Goal: Use online tool/utility: Utilize a website feature to perform a specific function

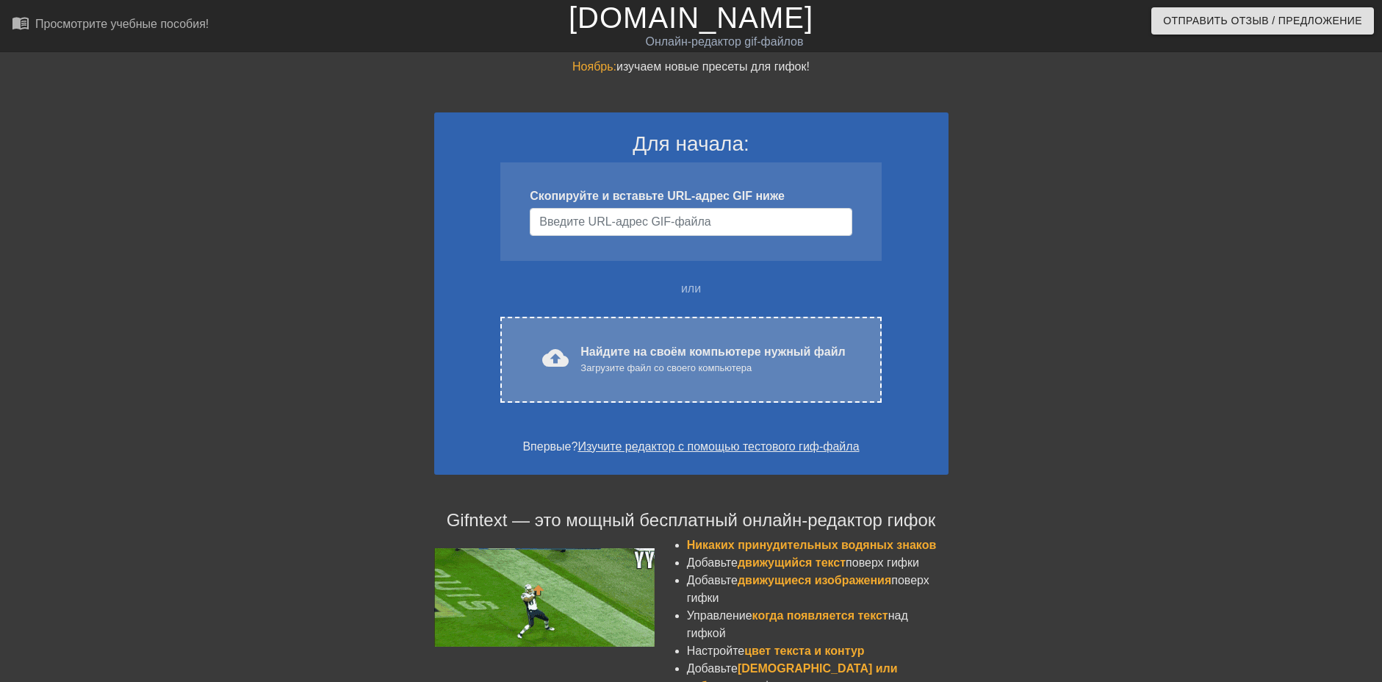
click at [719, 378] on div "cloud_upload загрузить Найдите на своём компьютере нужный файл Загрузите файл с…" at bounding box center [690, 360] width 380 height 86
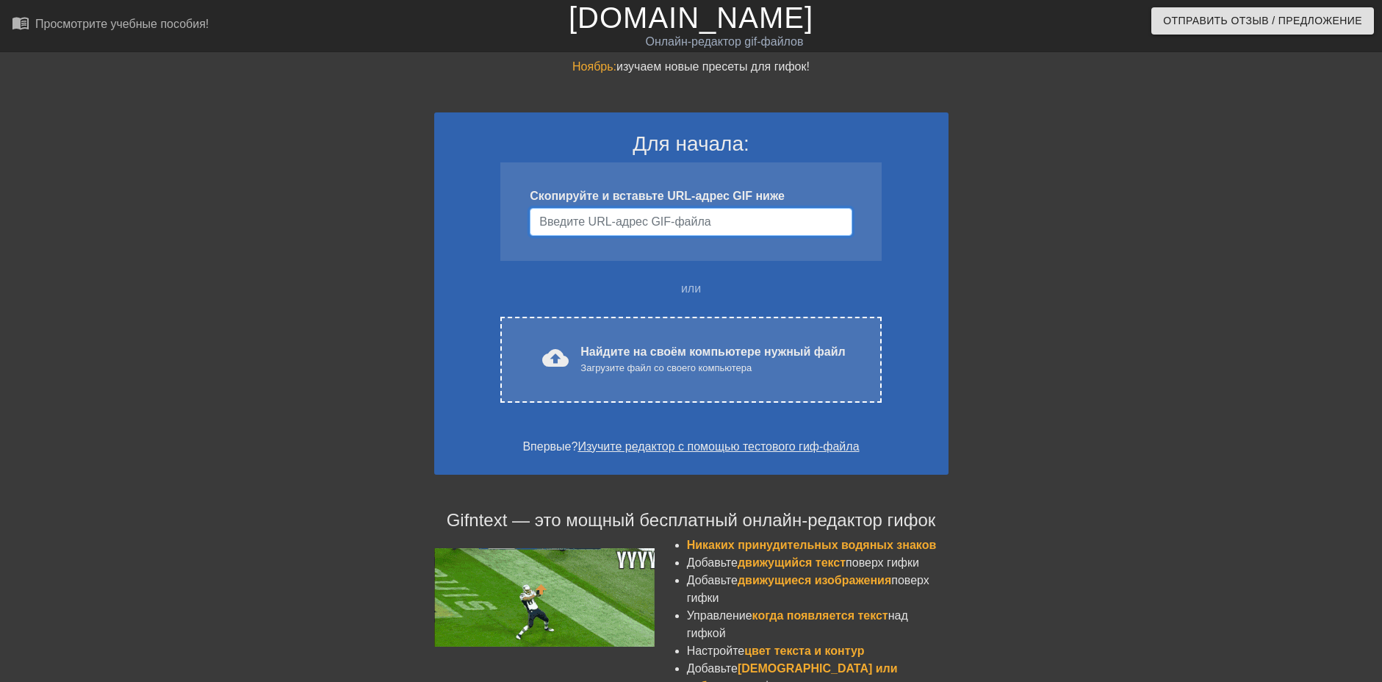
click at [762, 209] on input "Имя пользователя" at bounding box center [691, 222] width 322 height 28
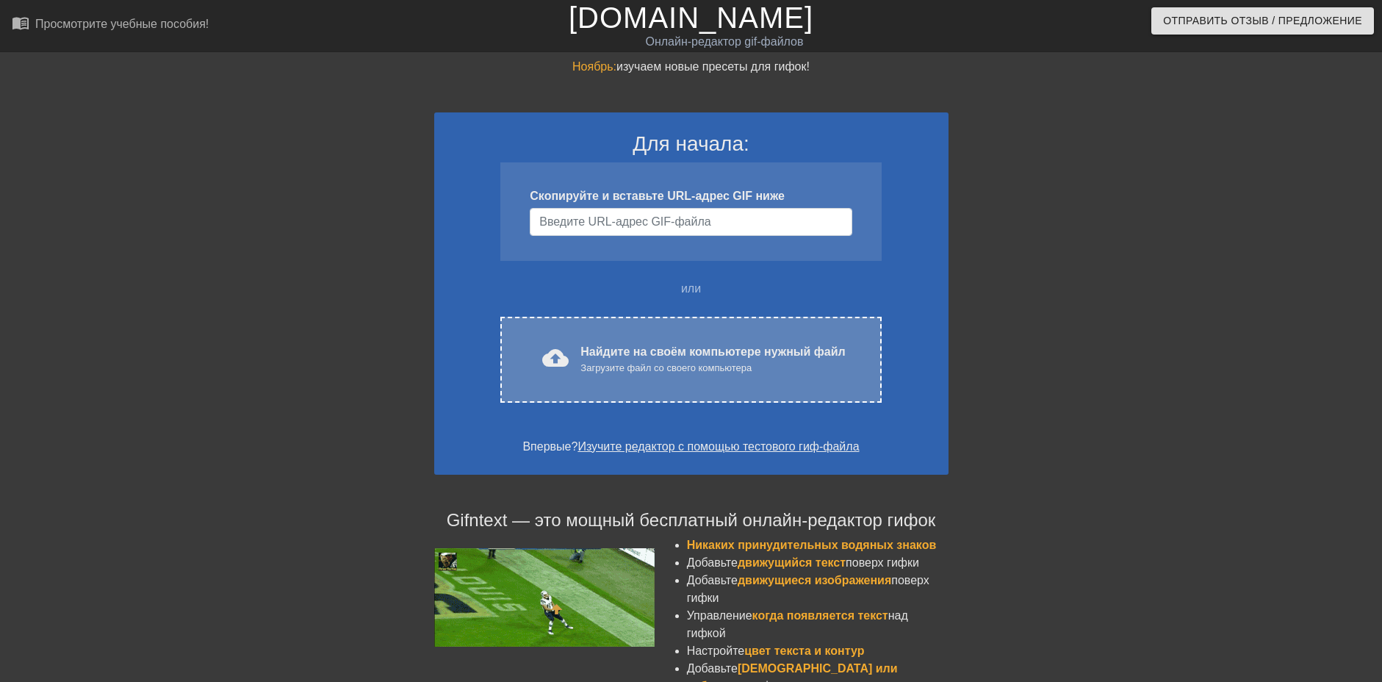
click at [657, 380] on div "cloud_upload загрузить Найдите на своём компьютере нужный файл Загрузите файл с…" at bounding box center [690, 360] width 380 height 86
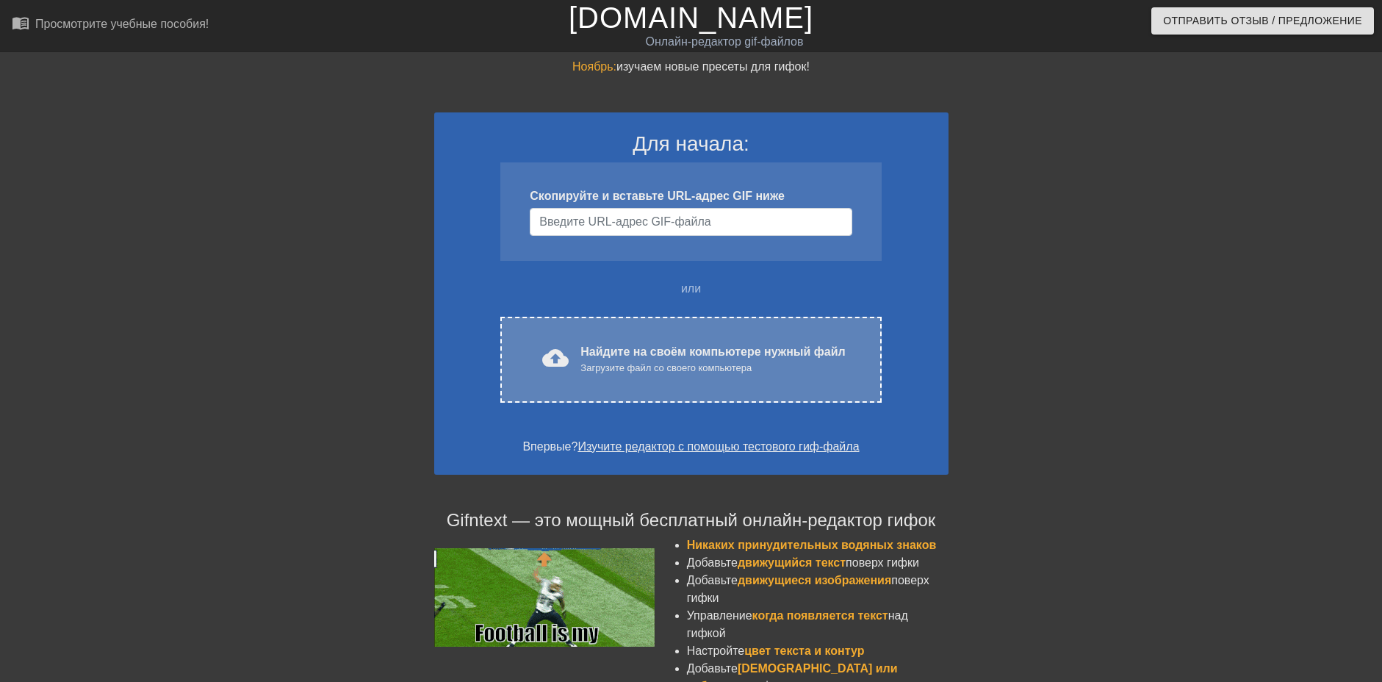
click at [643, 345] on ya-tr-span "Найдите на своём компьютере нужный файл" at bounding box center [712, 351] width 264 height 12
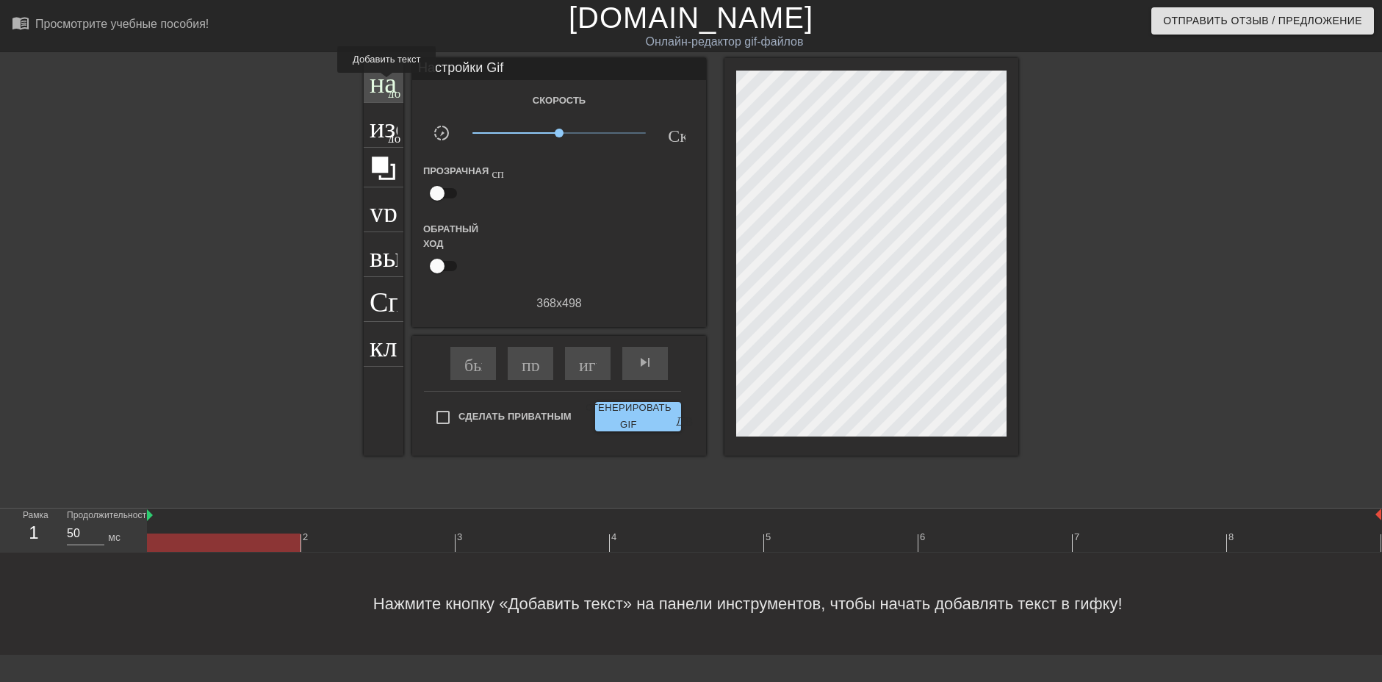
click at [386, 83] on ya-tr-span "название" at bounding box center [422, 79] width 106 height 28
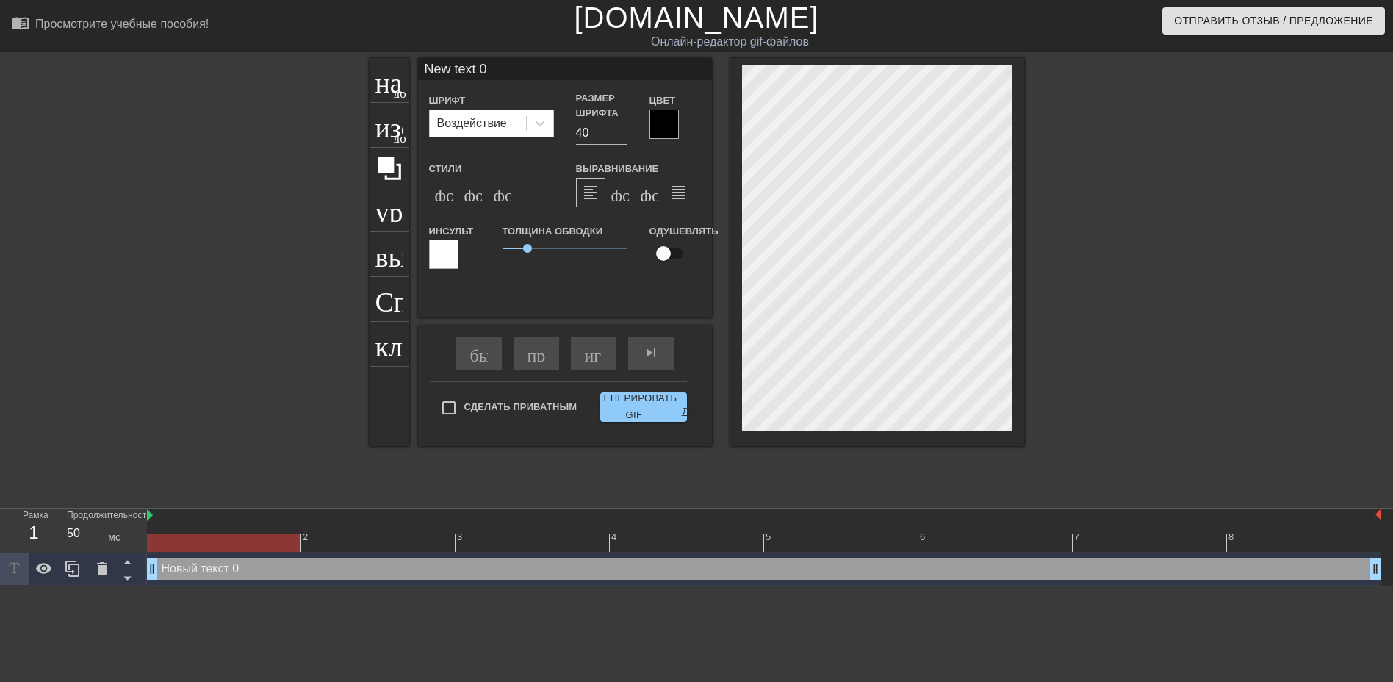
click at [879, 62] on div at bounding box center [877, 252] width 294 height 388
click at [735, 87] on div at bounding box center [877, 252] width 294 height 388
click at [494, 68] on input "New text 0" at bounding box center [565, 69] width 294 height 22
type input "N"
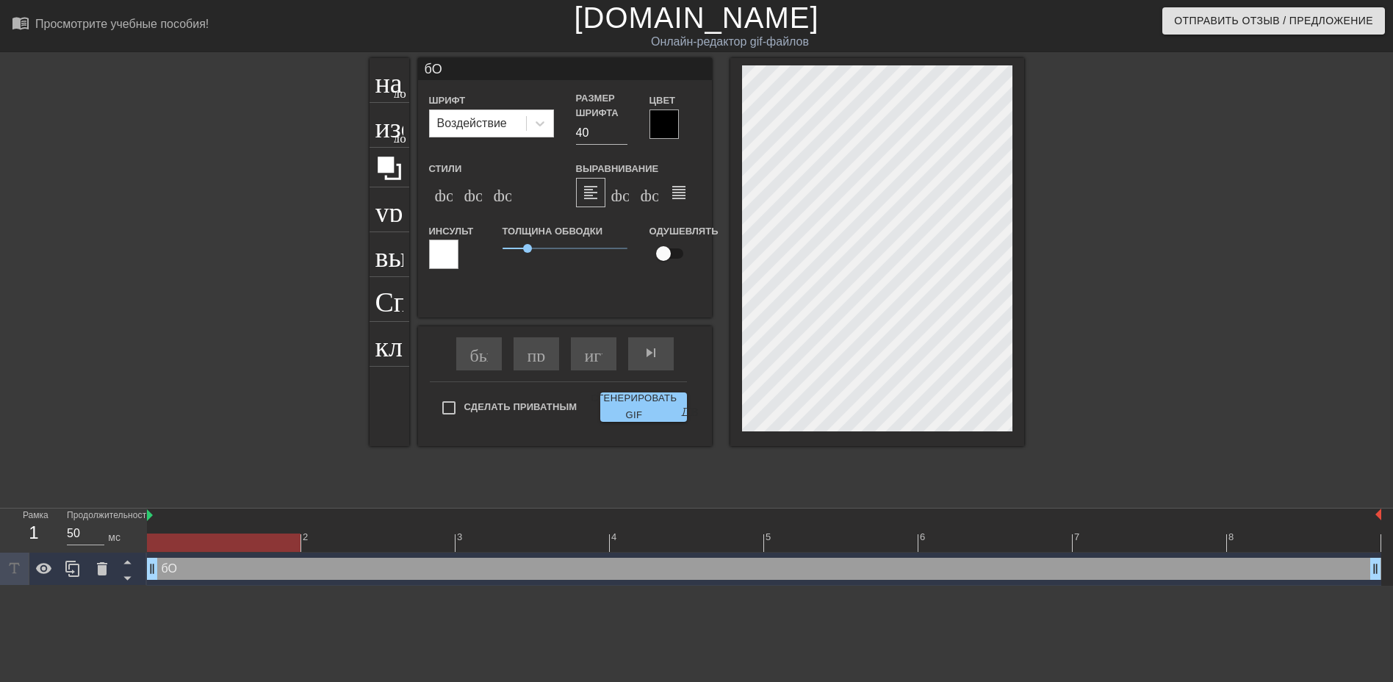
type input "б"
type input "бОЙТЕСЬ"
drag, startPoint x: 592, startPoint y: 116, endPoint x: 596, endPoint y: 123, distance: 8.6
click at [593, 116] on ya-tr-span "Размер шрифта" at bounding box center [597, 106] width 43 height 26
click at [597, 125] on input "40" at bounding box center [601, 133] width 51 height 24
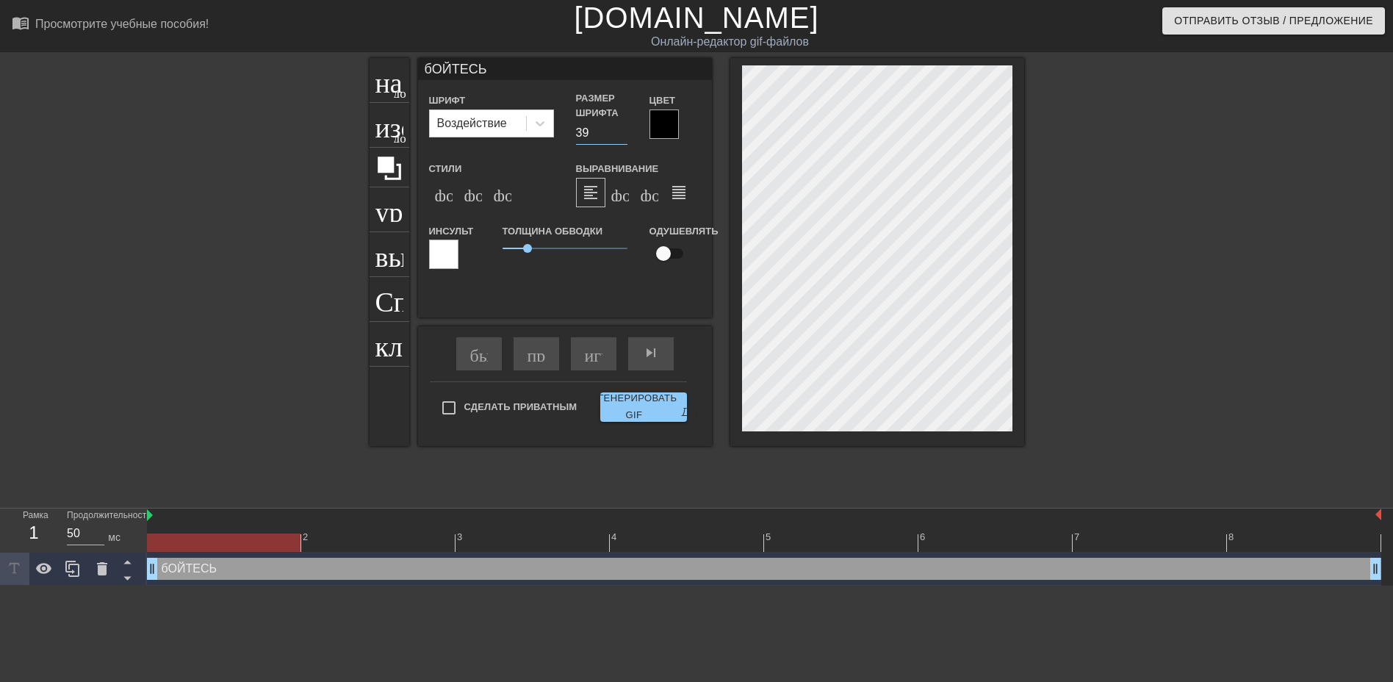
click at [623, 134] on input "39" at bounding box center [601, 133] width 51 height 24
click at [623, 134] on input "38" at bounding box center [601, 133] width 51 height 24
click at [623, 134] on input "37" at bounding box center [601, 133] width 51 height 24
click at [623, 134] on input "34" at bounding box center [601, 133] width 51 height 24
type input "20"
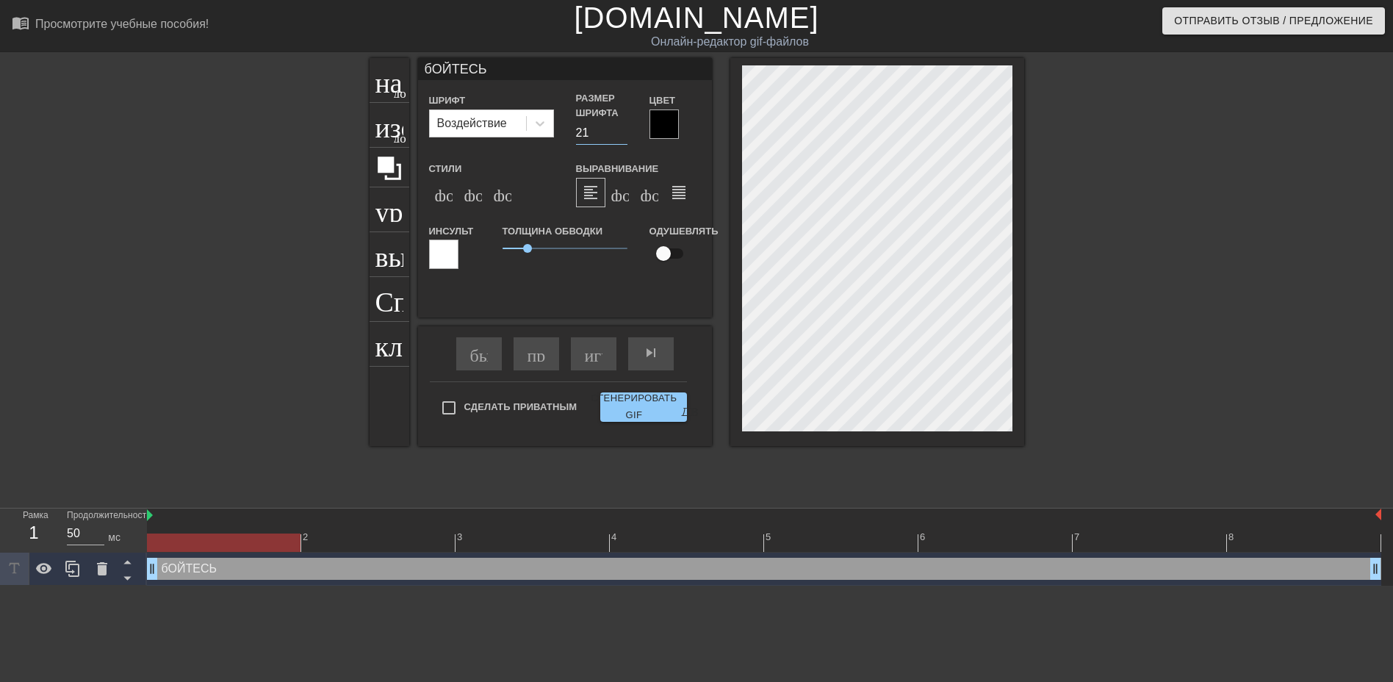
click at [623, 134] on input "20" at bounding box center [601, 133] width 51 height 24
click at [538, 65] on input "бОЙТЕСЬ" at bounding box center [565, 69] width 294 height 22
drag, startPoint x: 511, startPoint y: 68, endPoint x: 387, endPoint y: 62, distance: 124.2
click at [387, 62] on div "название добавить_круг изображение добавить_круг урожай выбор_размера_фото_боль…" at bounding box center [696, 252] width 654 height 388
type input "б"
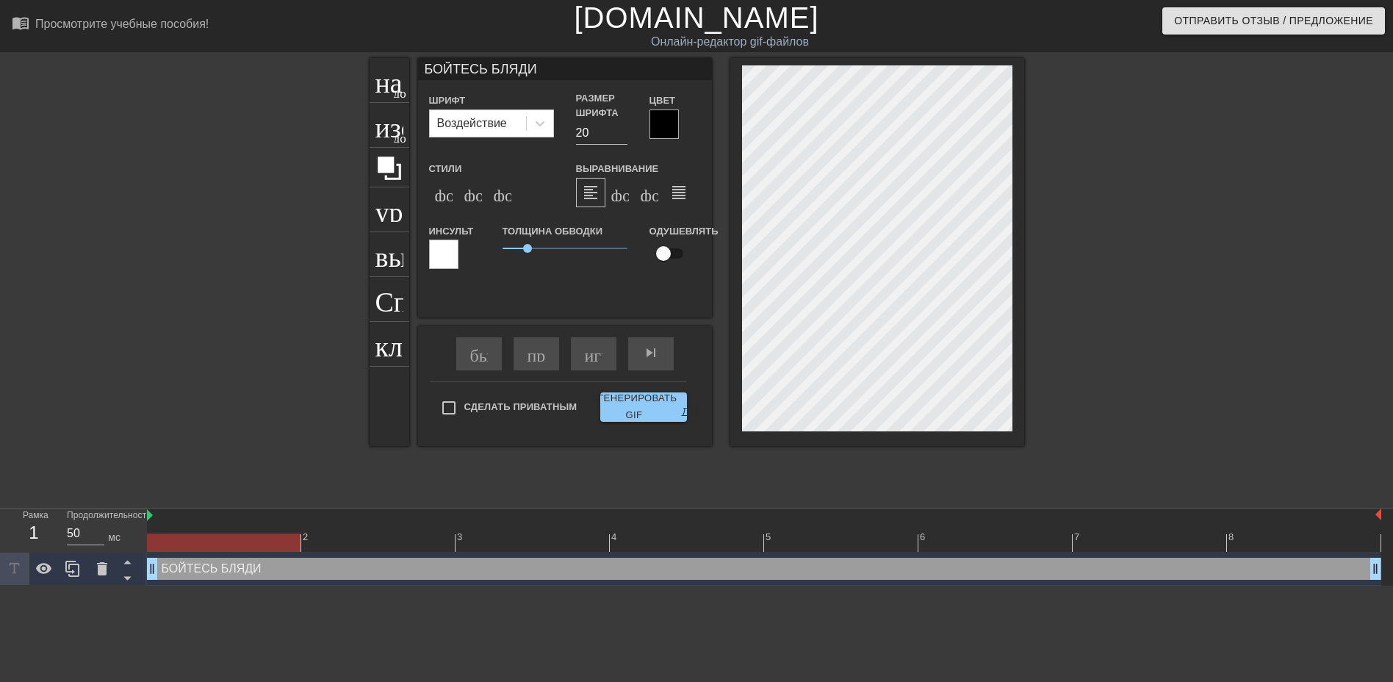
type input "БОЙТЕСЬ БЛЯДИ"
click at [660, 121] on div at bounding box center [663, 123] width 29 height 29
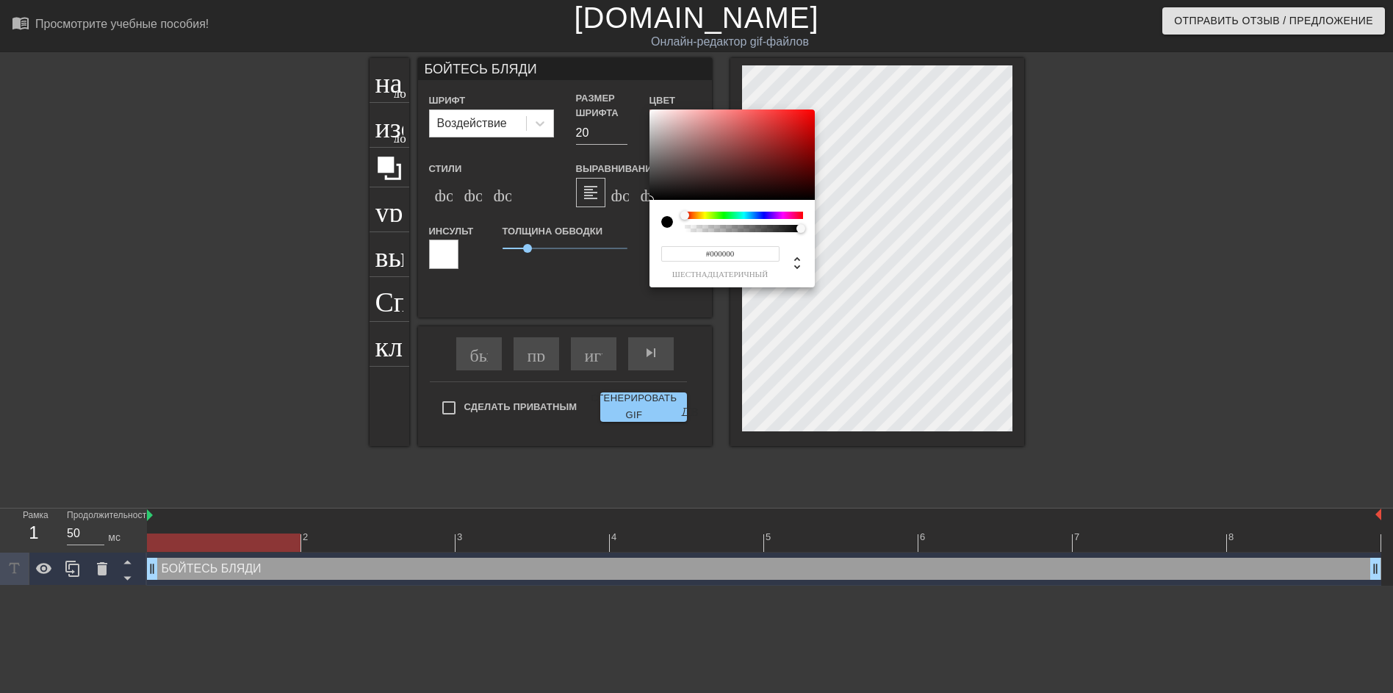
click at [677, 228] on div at bounding box center [673, 222] width 24 height 21
click at [682, 229] on div at bounding box center [673, 222] width 24 height 21
click at [691, 214] on div at bounding box center [695, 215] width 9 height 9
type input "0"
type input "1"
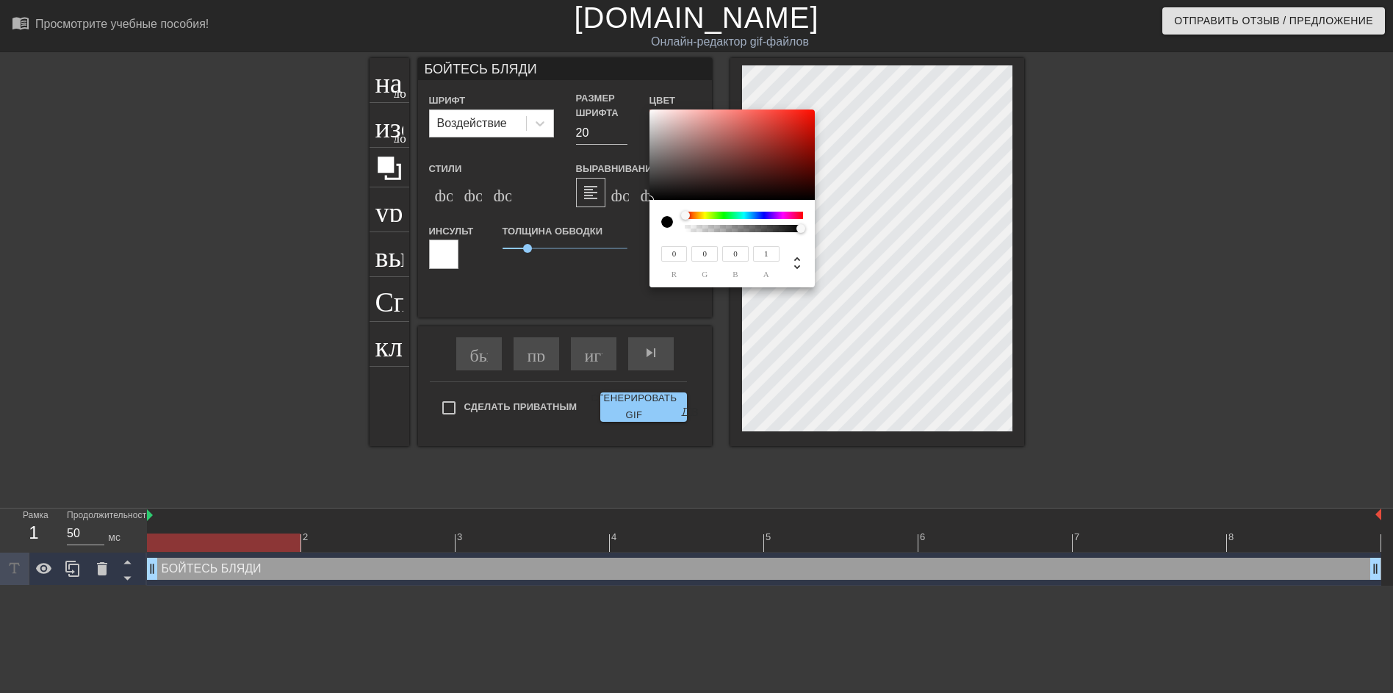
drag, startPoint x: 801, startPoint y: 230, endPoint x: 828, endPoint y: 237, distance: 28.0
click at [828, 237] on div "0 r 0 g 0 b 1 a" at bounding box center [696, 346] width 1393 height 693
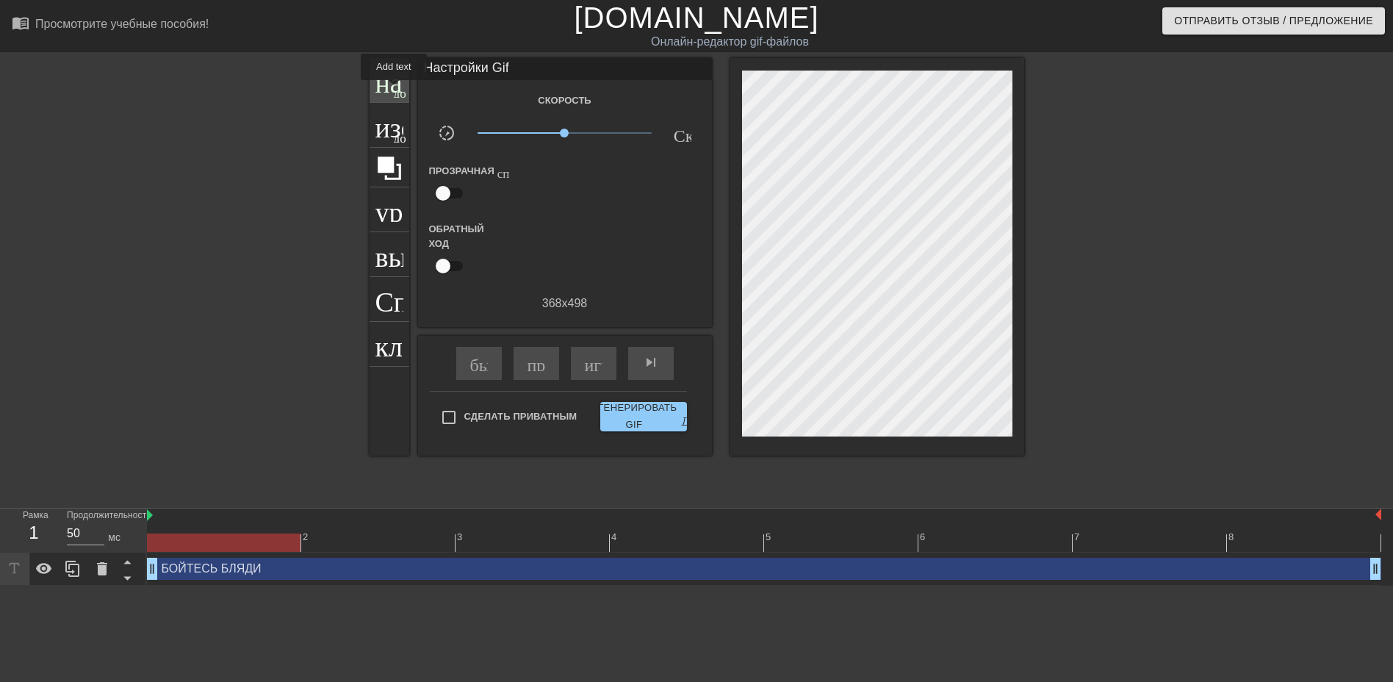
click at [394, 90] on ya-tr-span "добавить_круг" at bounding box center [436, 91] width 84 height 12
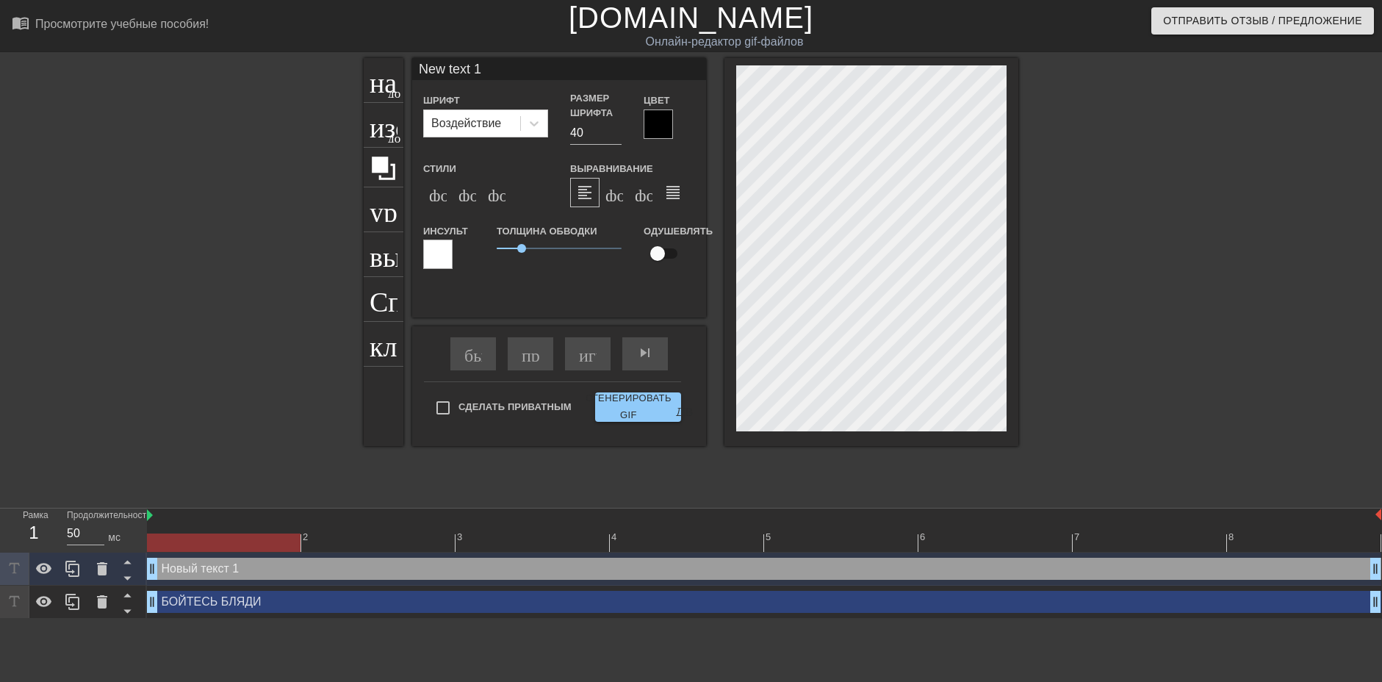
click at [1007, 386] on div at bounding box center [871, 252] width 294 height 388
click at [734, 383] on div at bounding box center [871, 252] width 294 height 388
drag, startPoint x: 538, startPoint y: 65, endPoint x: 377, endPoint y: 62, distance: 161.6
click at [379, 62] on div "название добавить_круг изображение добавить_круг урожай выбор_размера_фото_боль…" at bounding box center [691, 252] width 654 height 388
type input "БАШНЮ РВЁТ"
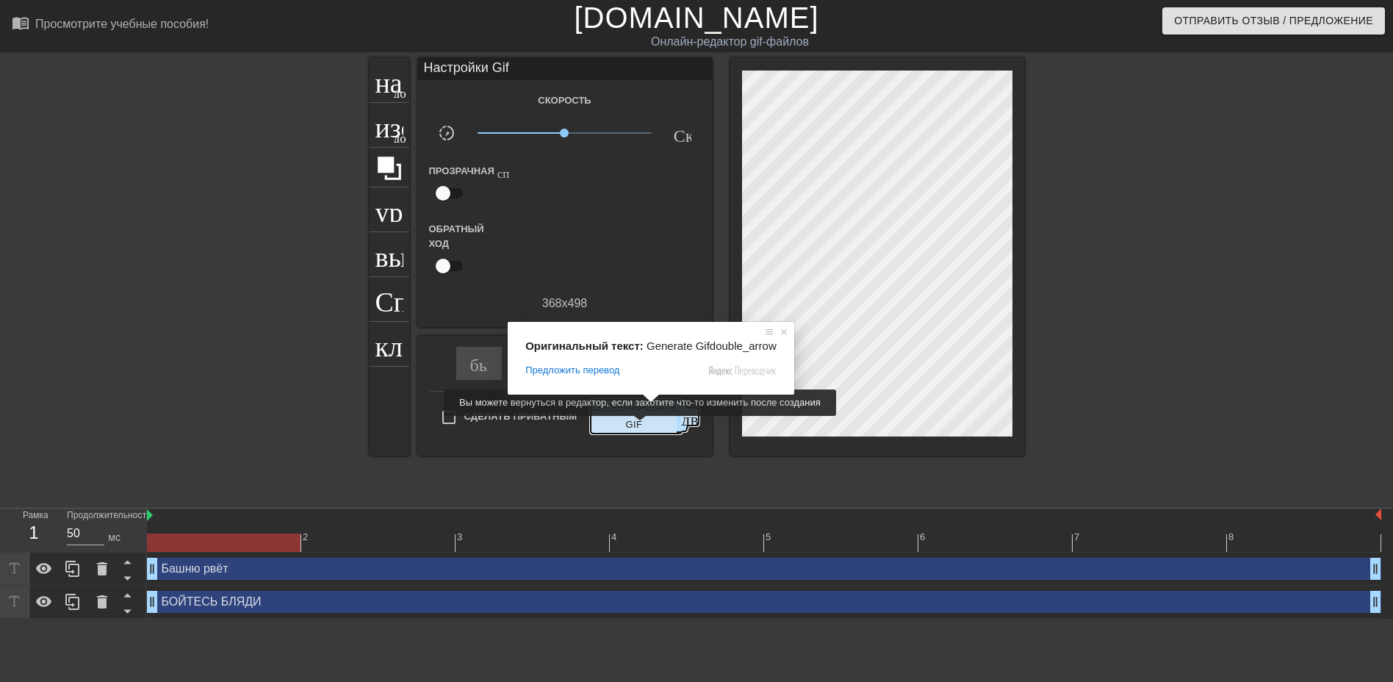
click at [637, 426] on ya-tr-span "Сгенерировать GIF" at bounding box center [634, 417] width 86 height 34
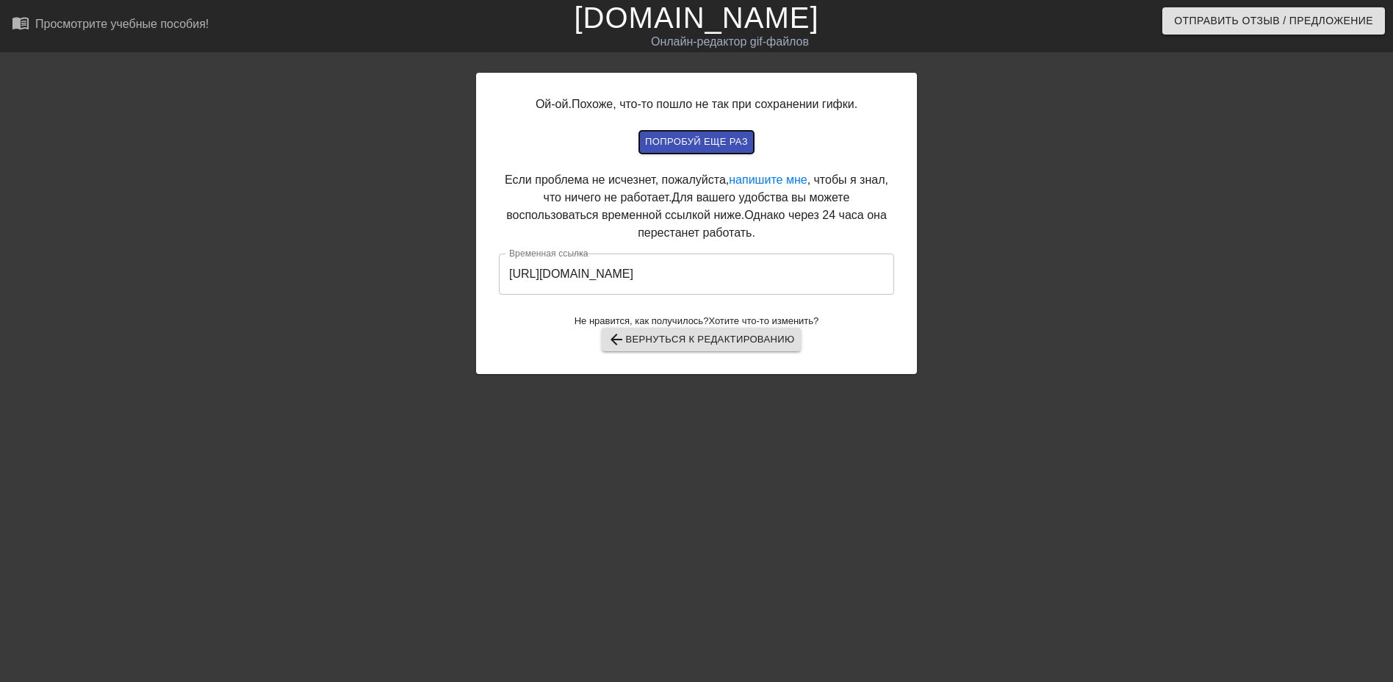
click at [731, 143] on ya-tr-span "попробуй еще раз" at bounding box center [696, 142] width 103 height 17
click at [677, 145] on ya-tr-span "попробуй еще раз" at bounding box center [696, 142] width 103 height 17
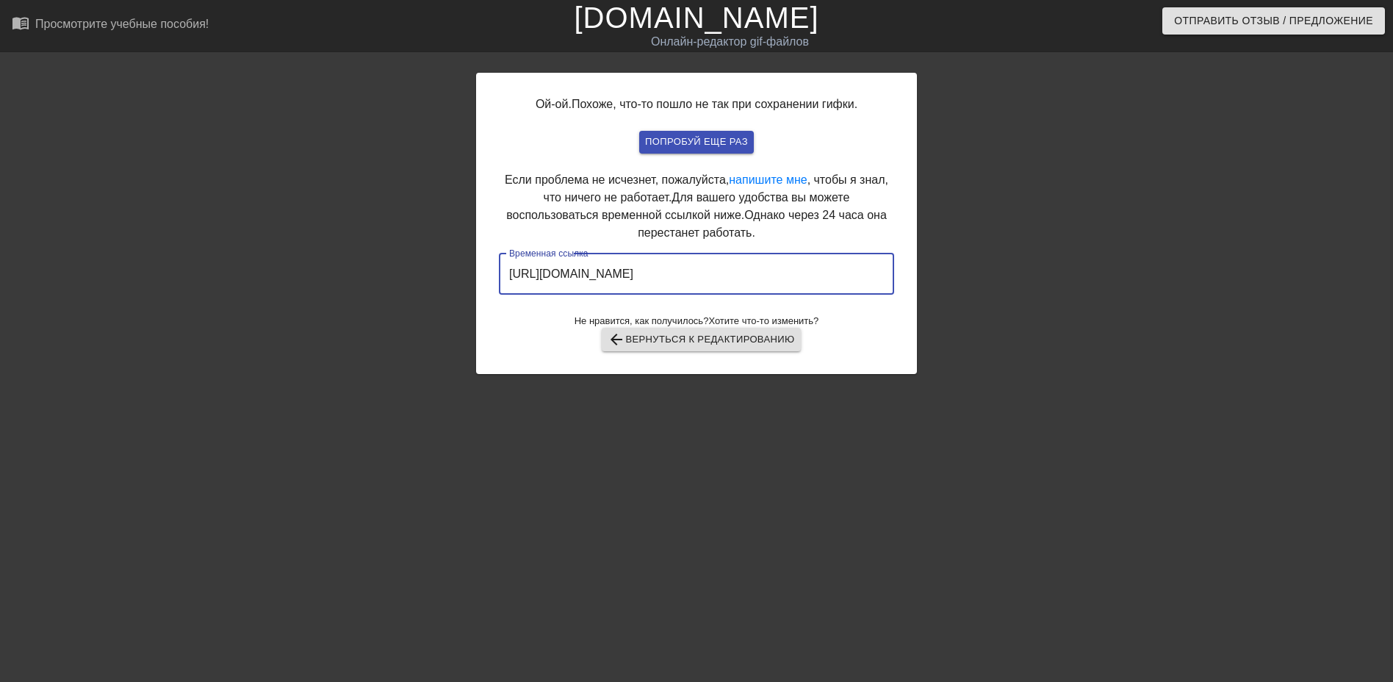
drag, startPoint x: 823, startPoint y: 281, endPoint x: 458, endPoint y: 286, distance: 365.1
click at [458, 286] on div "Ой-ой. Похоже, что-то пошло не так при сохранении гифки. попробуй еще раз Если …" at bounding box center [696, 278] width 1393 height 441
